Goal: Task Accomplishment & Management: Manage account settings

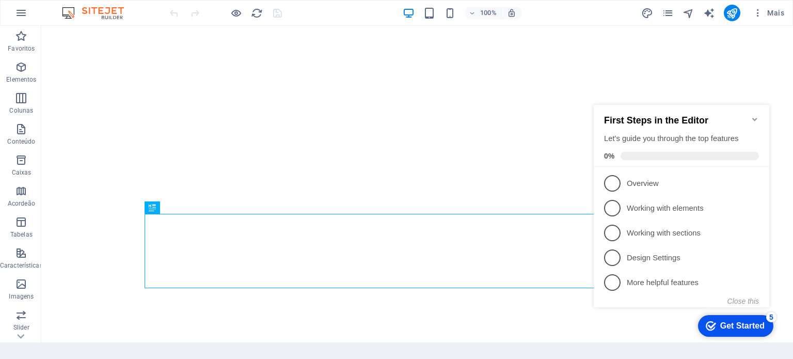
click at [753, 117] on icon "Minimize checklist" at bounding box center [755, 119] width 8 height 8
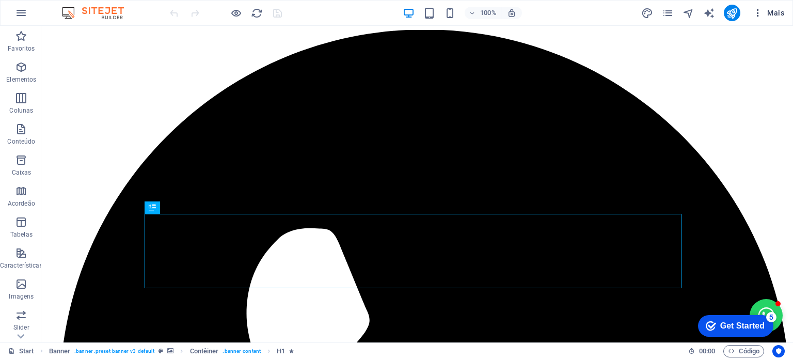
click at [775, 11] on span "Mais" at bounding box center [768, 13] width 31 height 10
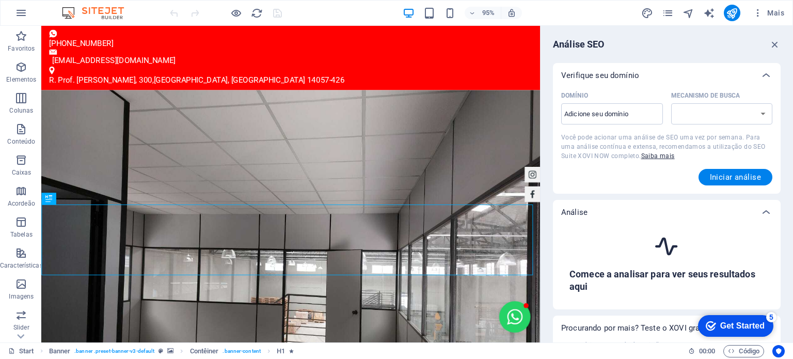
select select "[DOMAIN_NAME]"
click at [764, 10] on span "Mais" at bounding box center [768, 13] width 31 height 10
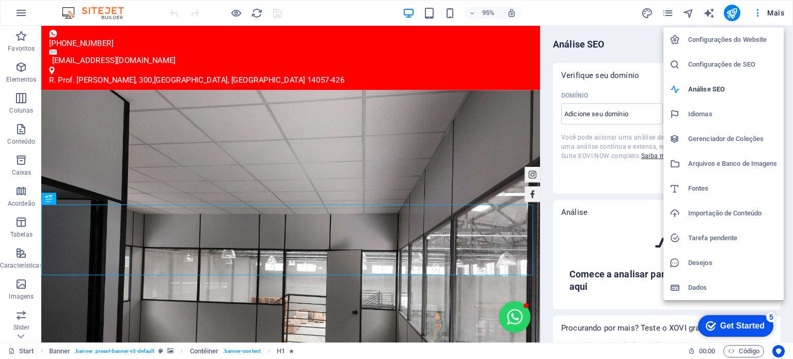
click at [699, 287] on h6 "Dados" at bounding box center [732, 287] width 89 height 12
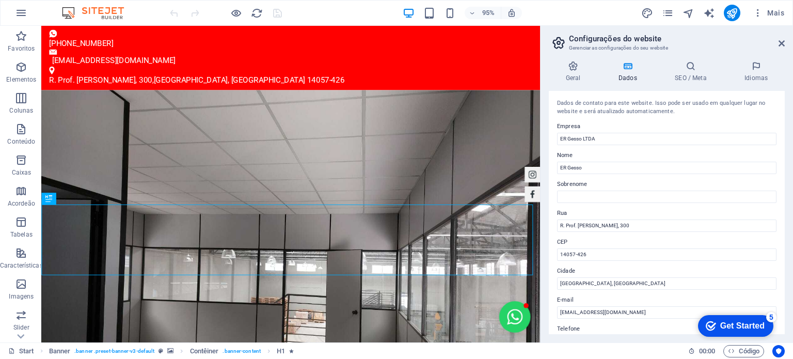
click at [696, 82] on div "Geral Dados SEO / Meta Idiomas Nome do Website [DOMAIN_NAME] Logotipo Arraste o…" at bounding box center [667, 197] width 236 height 273
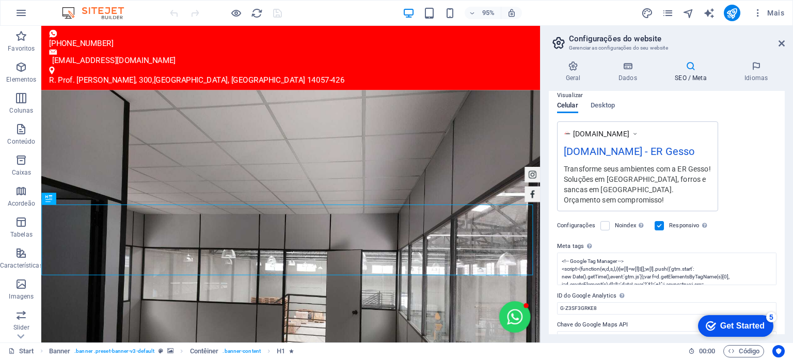
scroll to position [167, 0]
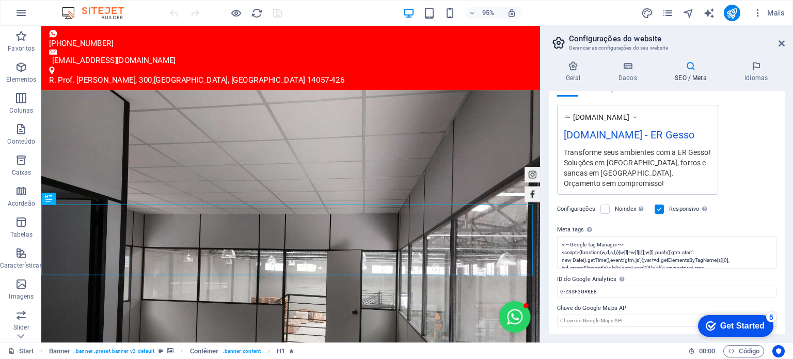
click at [639, 115] on icon at bounding box center [634, 117] width 7 height 10
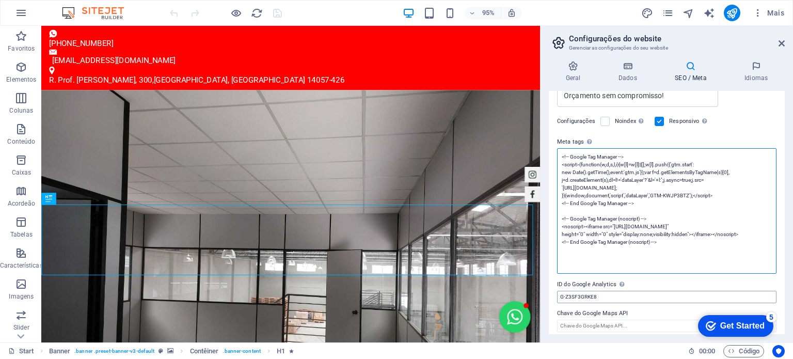
scroll to position [260, 0]
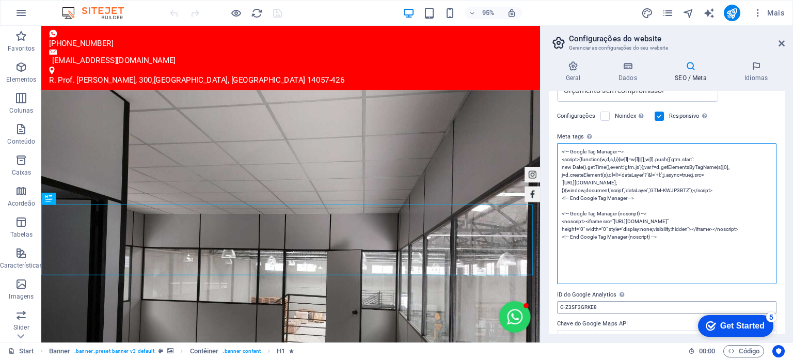
paste textarea "<!-- Google tag (gtag.js) --> <script async src="[URL][DOMAIN_NAME]"> </script>…"
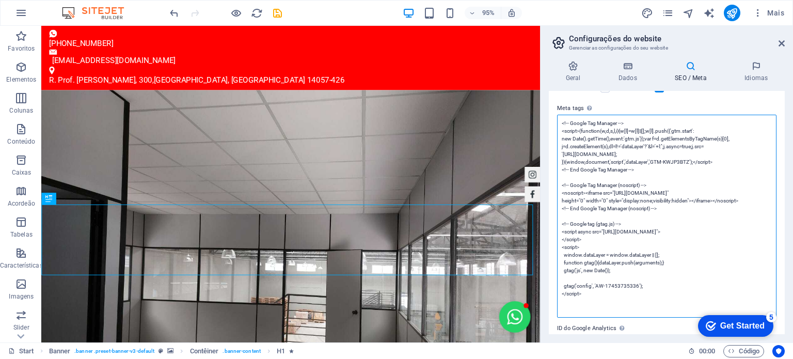
scroll to position [337, 0]
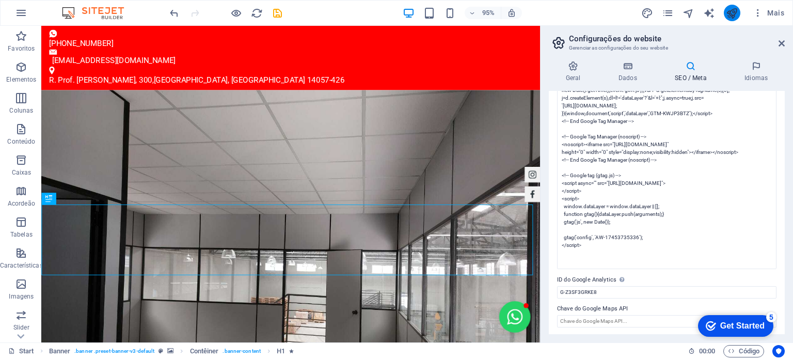
click at [732, 13] on body "ER Gesso LTDA Start Favoritos Elementos Colunas Conteúdo Caixas Acordeão Tabela…" at bounding box center [396, 179] width 793 height 359
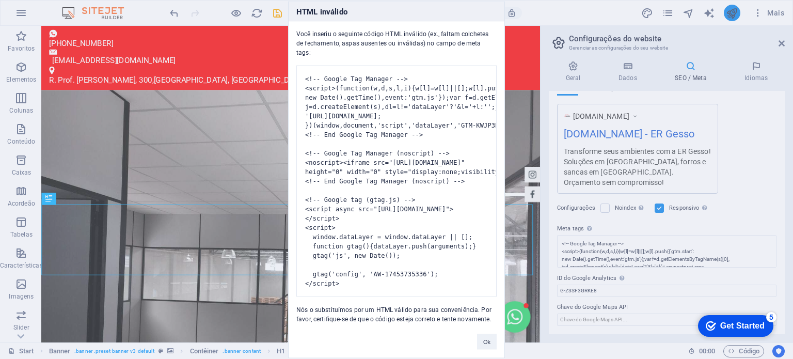
scroll to position [167, 0]
click at [488, 347] on button "Ok" at bounding box center [487, 341] width 20 height 15
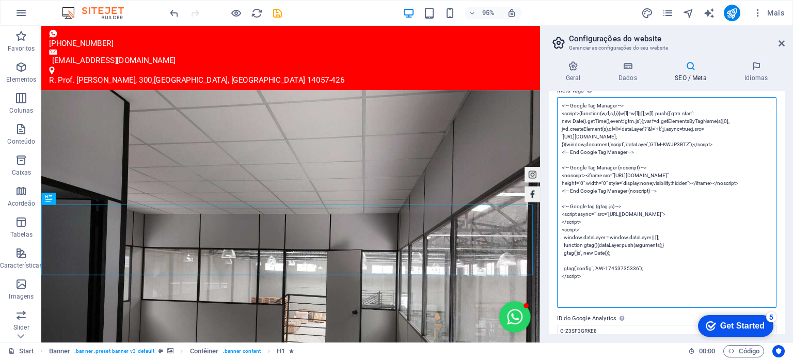
scroll to position [310, 0]
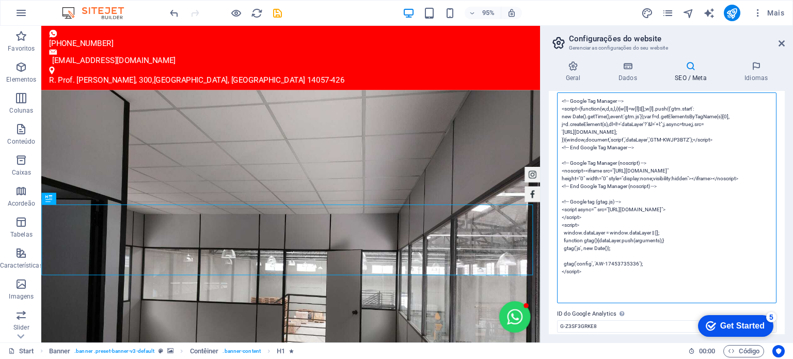
drag, startPoint x: 677, startPoint y: 187, endPoint x: 549, endPoint y: 161, distance: 130.6
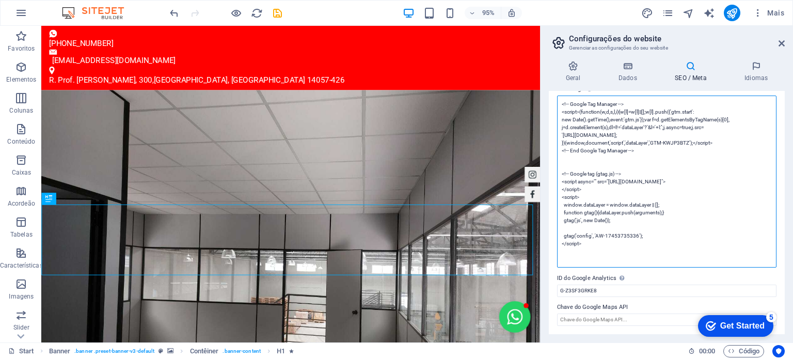
scroll to position [306, 0]
type textarea "<!-- Google Tag Manager --> <script>(function(w,d,s,l,i){w[l]=w[l]||[];w[l].pus…"
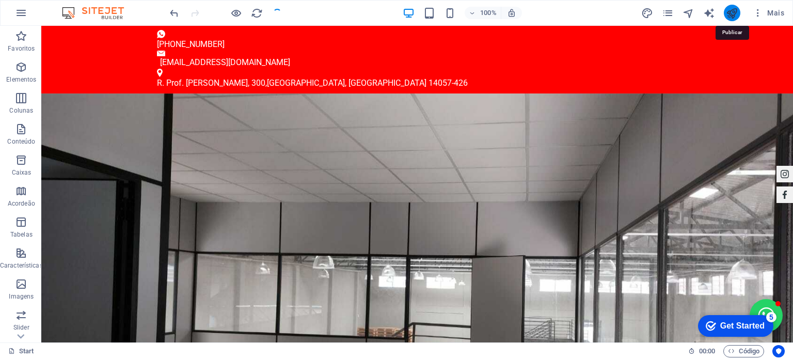
click at [775, 12] on span "Mais" at bounding box center [768, 13] width 31 height 10
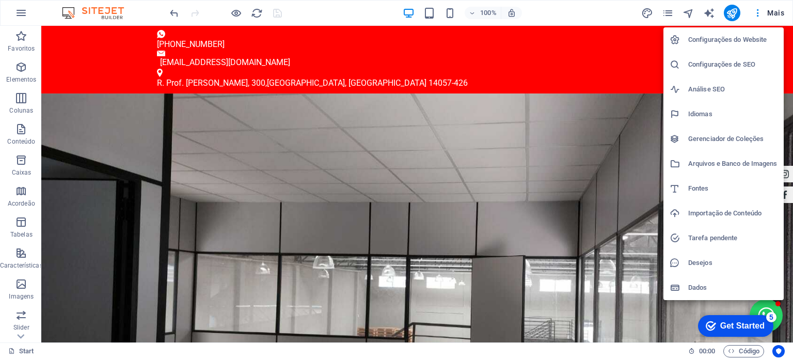
click at [731, 96] on li "Análise SEO" at bounding box center [723, 89] width 120 height 25
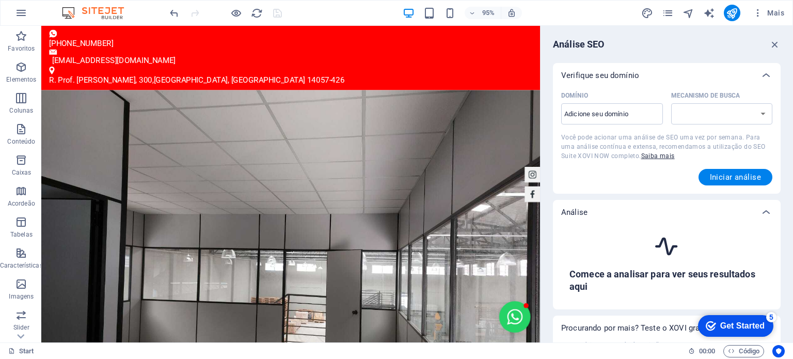
select select "[DOMAIN_NAME]"
